Goal: Communication & Community: Answer question/provide support

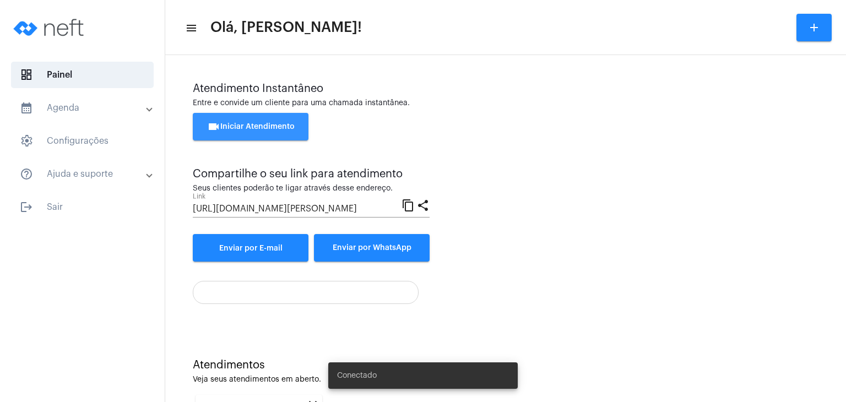
click at [279, 118] on button "videocam Iniciar Atendimento" at bounding box center [251, 127] width 116 height 28
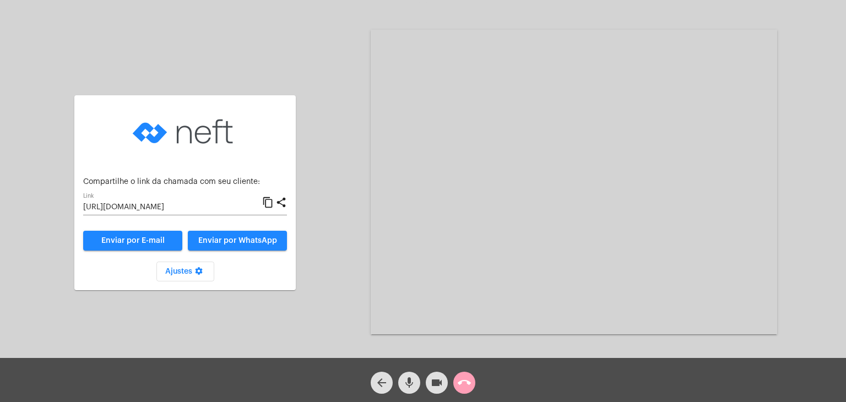
click at [463, 387] on mat-icon "call_end" at bounding box center [464, 382] width 13 height 13
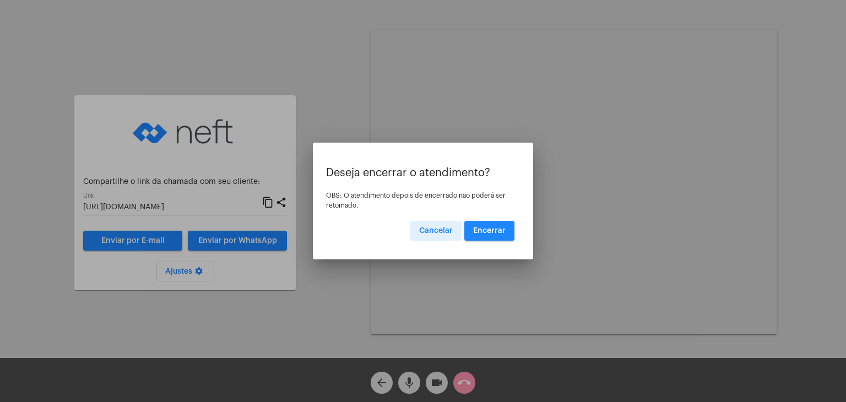
click at [511, 232] on button "Encerrar" at bounding box center [489, 231] width 50 height 20
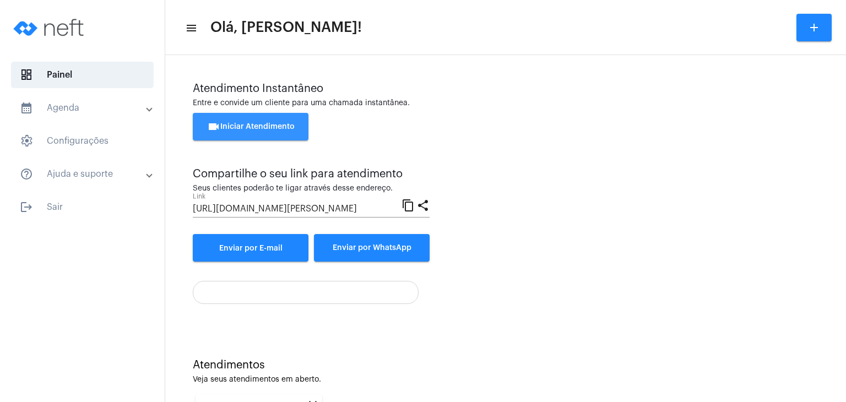
click at [227, 118] on button "videocam Iniciar Atendimento" at bounding box center [251, 127] width 116 height 28
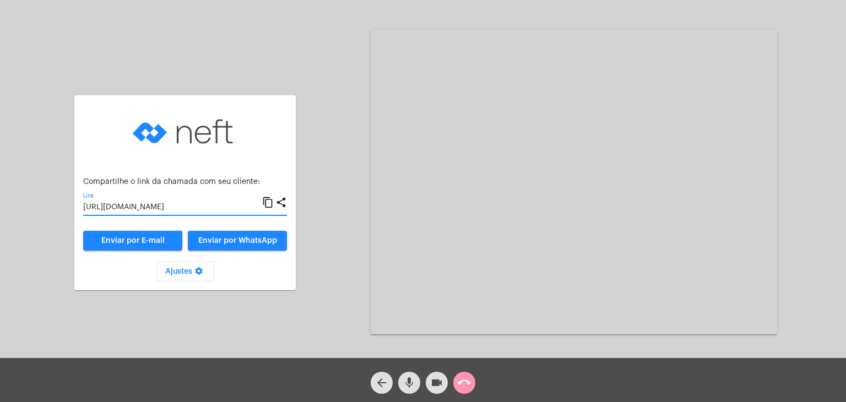
click at [169, 205] on input "https://neft.com.br/chamada/9eb32dcf-70bb-4b75-81c1-0245870d151e" at bounding box center [172, 207] width 179 height 9
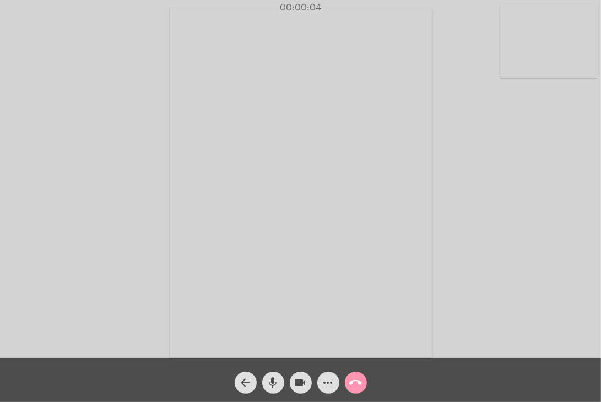
click at [546, 43] on video at bounding box center [549, 40] width 98 height 73
click at [546, 43] on div "Acessando Câmera e Microfone..." at bounding box center [300, 181] width 599 height 358
click at [468, 127] on video at bounding box center [372, 182] width 368 height 276
